Goal: Task Accomplishment & Management: Manage account settings

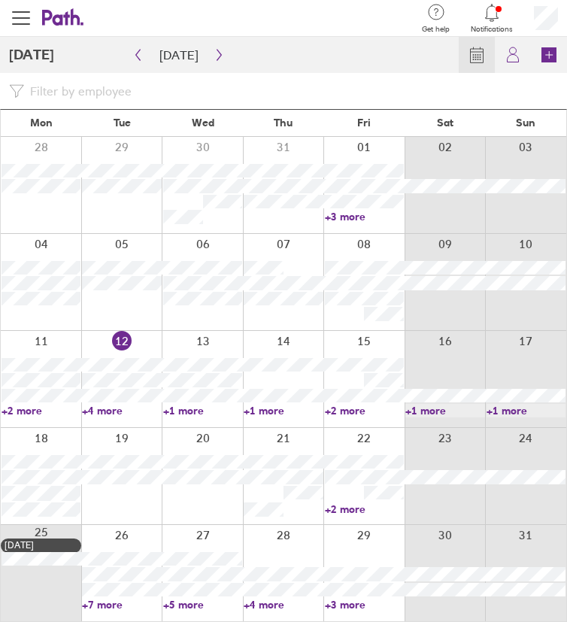
click at [111, 414] on link "+4 more" at bounding box center [121, 411] width 79 height 14
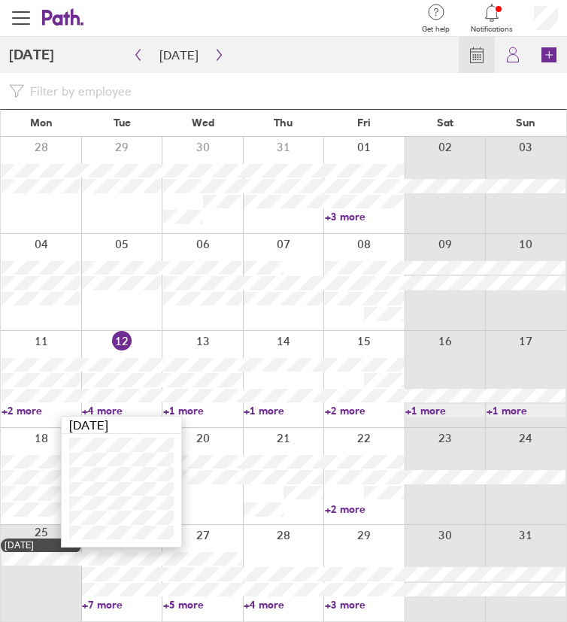
click at [114, 313] on div at bounding box center [121, 282] width 81 height 96
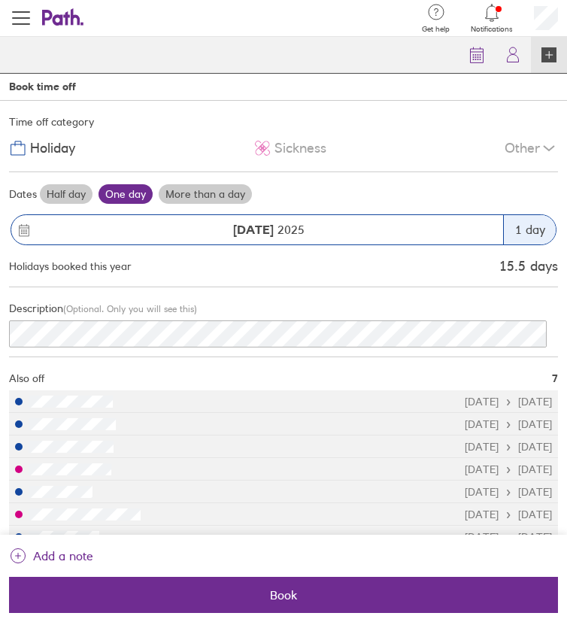
scroll to position [23, 0]
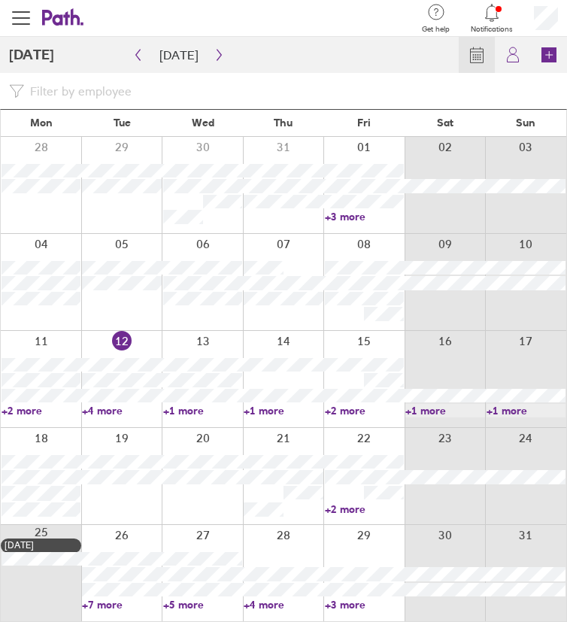
click at [118, 505] on div at bounding box center [121, 476] width 81 height 96
click at [345, 217] on link "+3 more" at bounding box center [364, 217] width 79 height 14
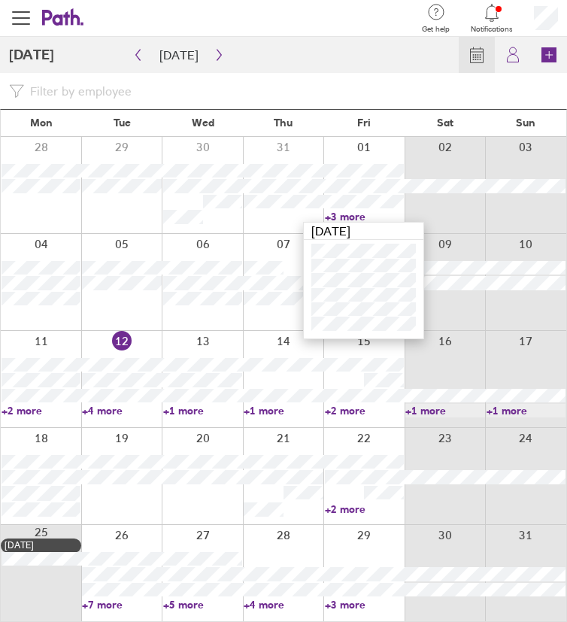
click at [345, 217] on link "+3 more" at bounding box center [364, 217] width 79 height 14
